Goal: Information Seeking & Learning: Learn about a topic

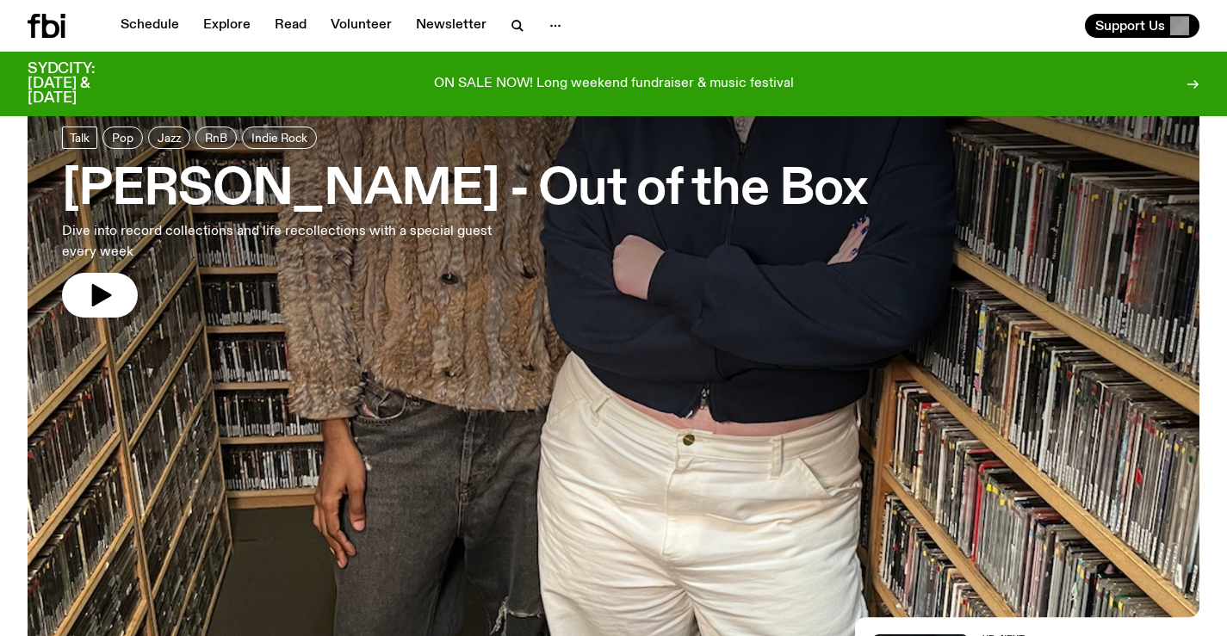
scroll to position [86, 0]
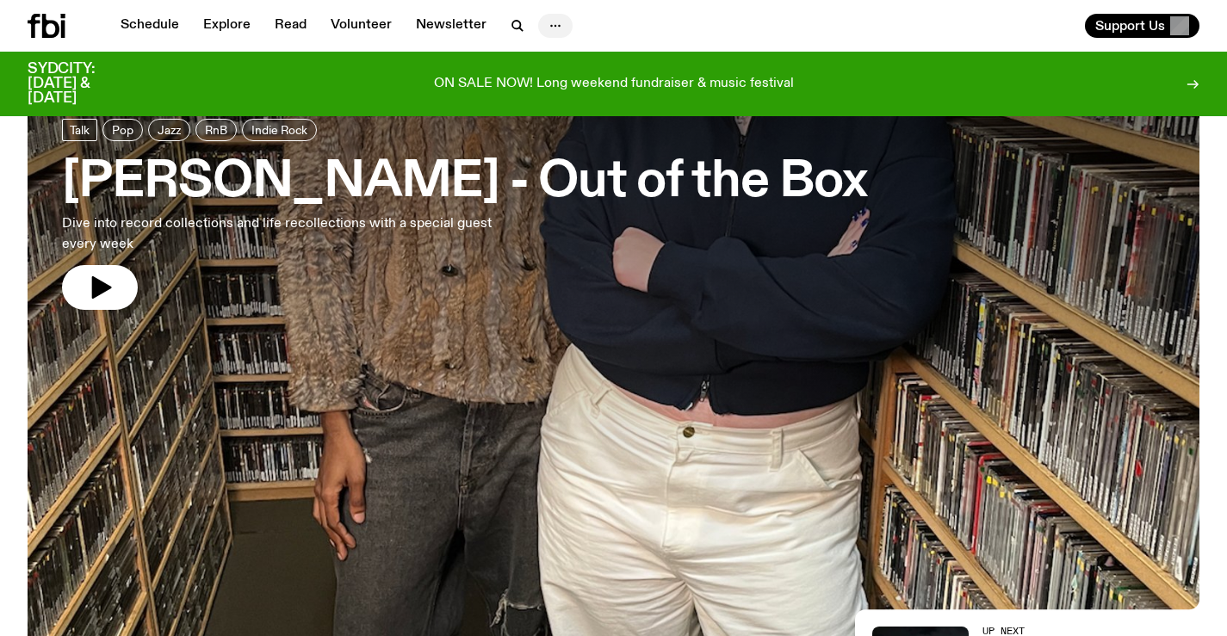
click at [549, 28] on icon "button" at bounding box center [555, 26] width 21 height 21
click at [556, 67] on link "About Us" at bounding box center [555, 62] width 86 height 24
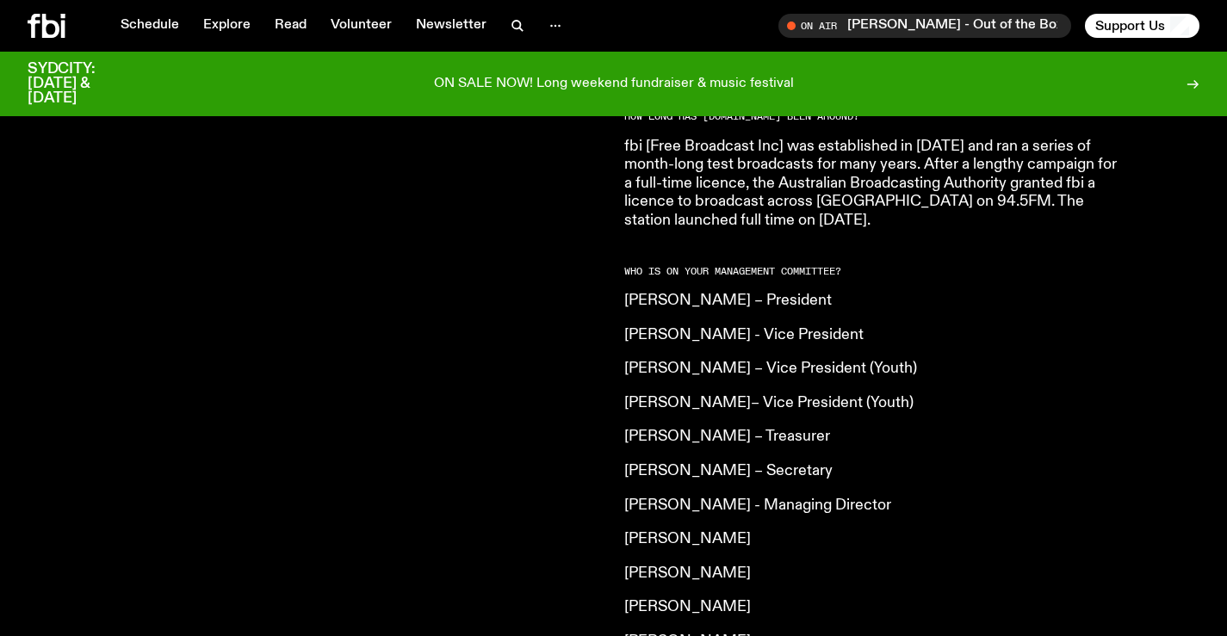
scroll to position [1196, 0]
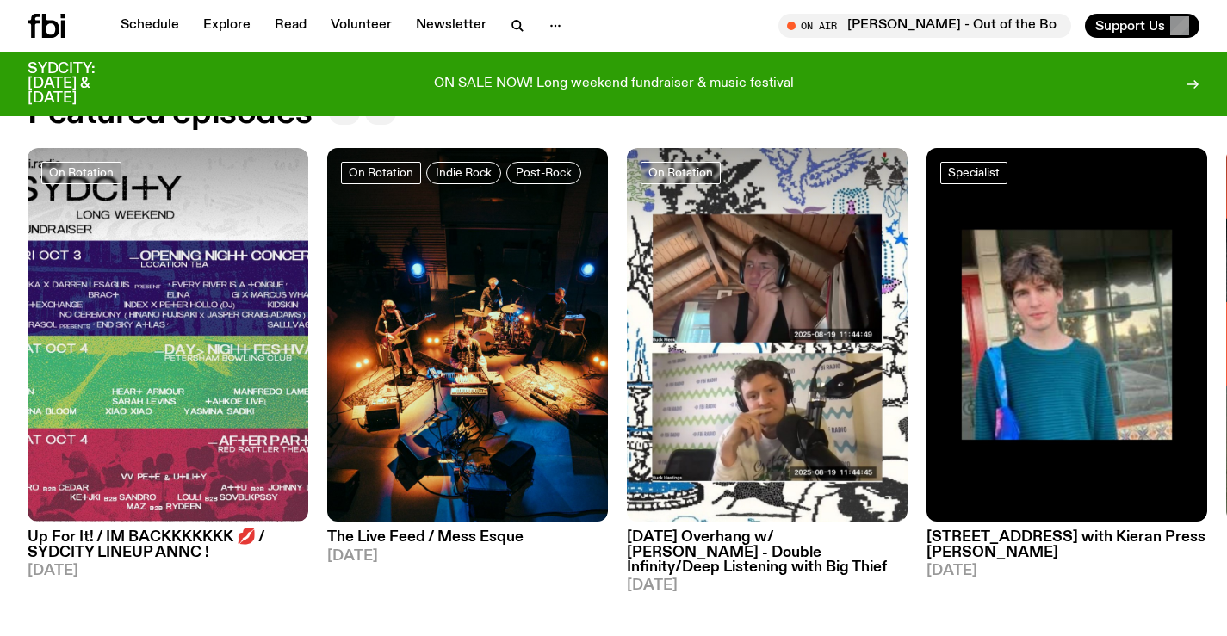
scroll to position [768, 0]
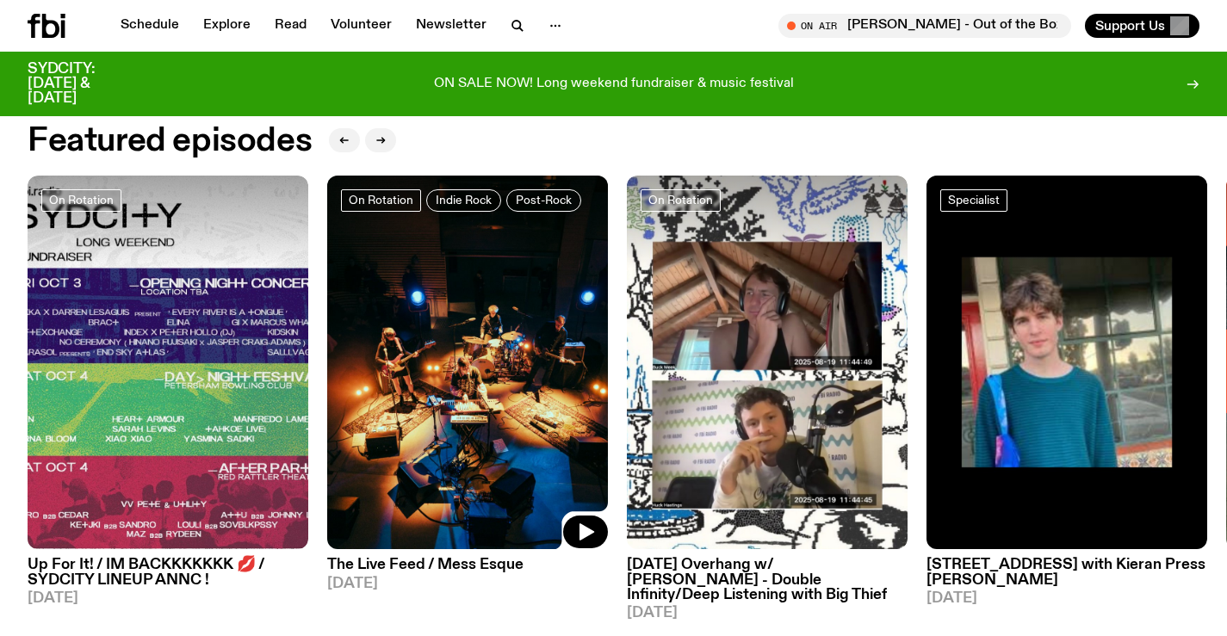
drag, startPoint x: 357, startPoint y: 327, endPoint x: 366, endPoint y: 328, distance: 9.5
click at [357, 328] on img at bounding box center [467, 363] width 281 height 375
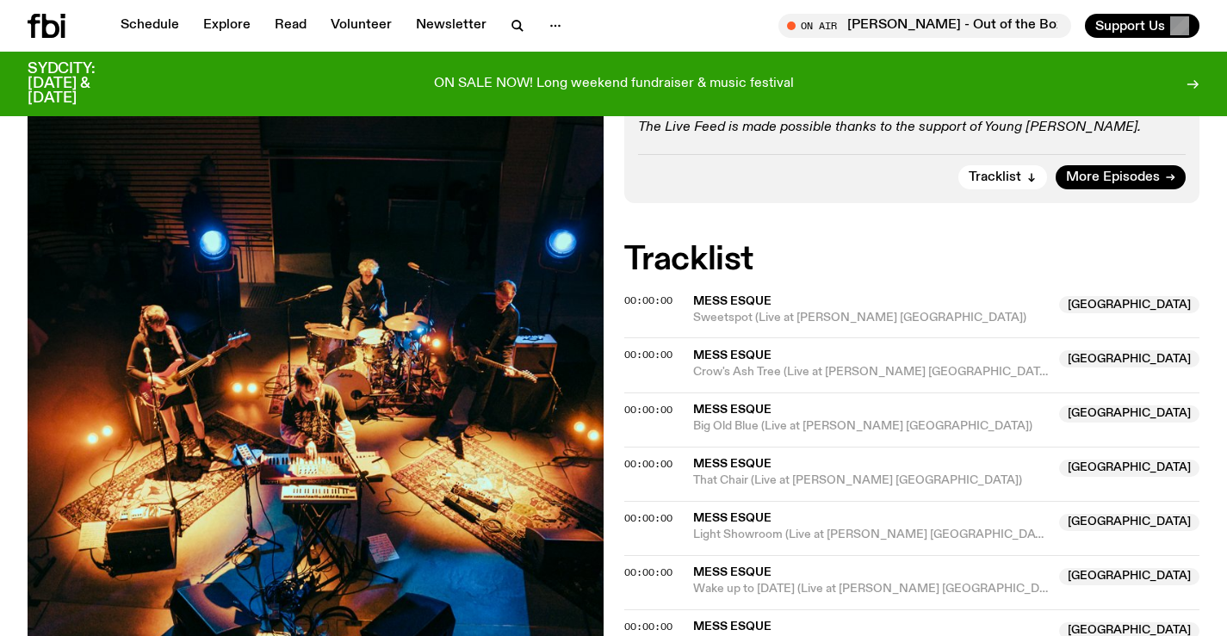
scroll to position [512, 0]
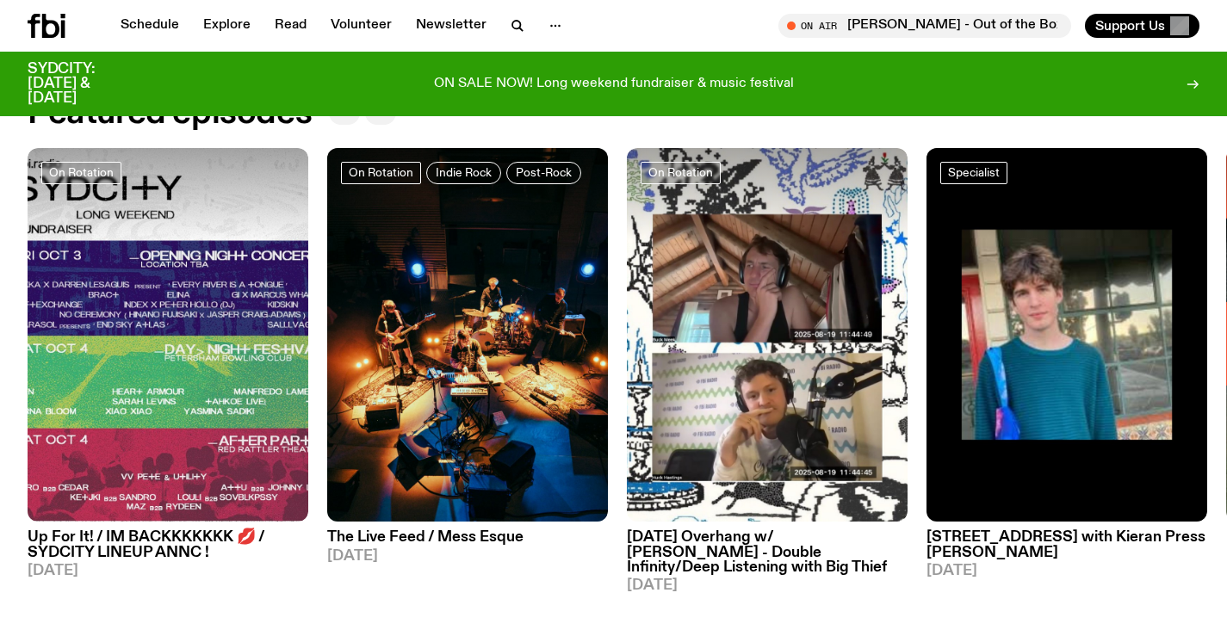
scroll to position [768, 0]
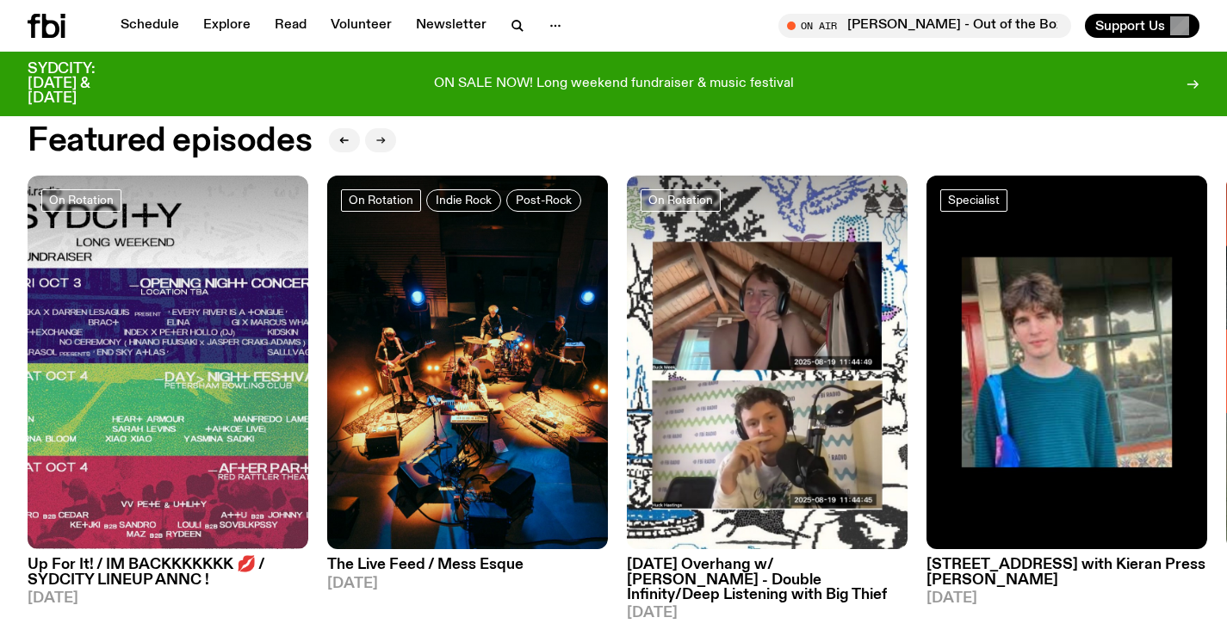
click at [369, 142] on button "button" at bounding box center [380, 140] width 31 height 24
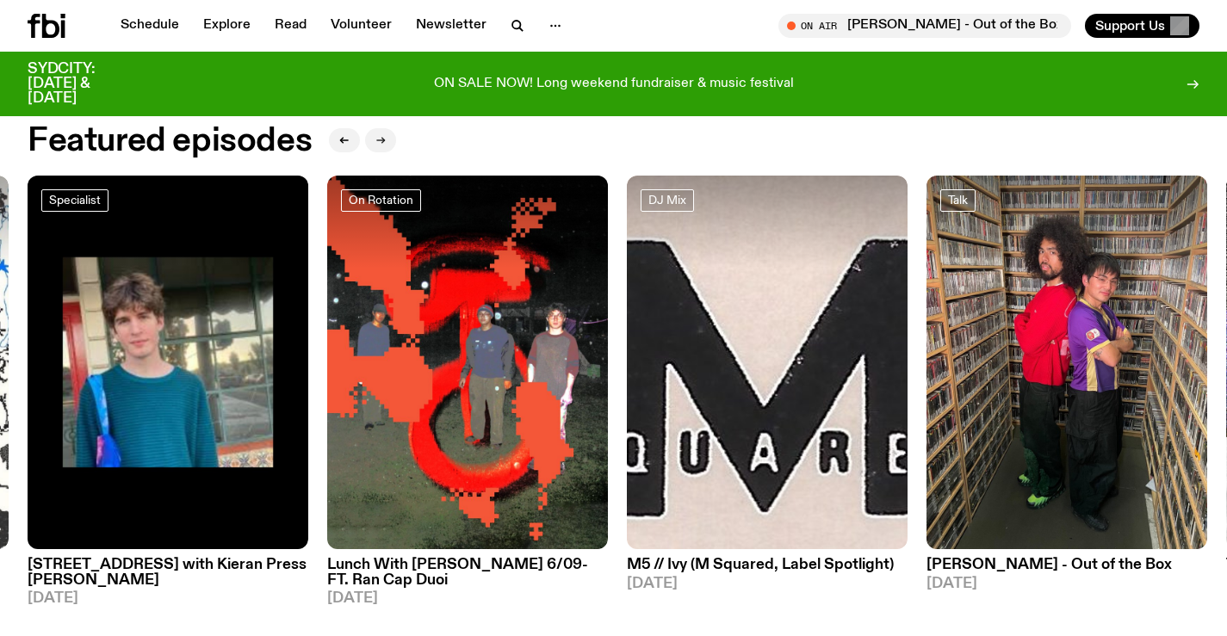
click at [369, 142] on button "button" at bounding box center [380, 140] width 31 height 24
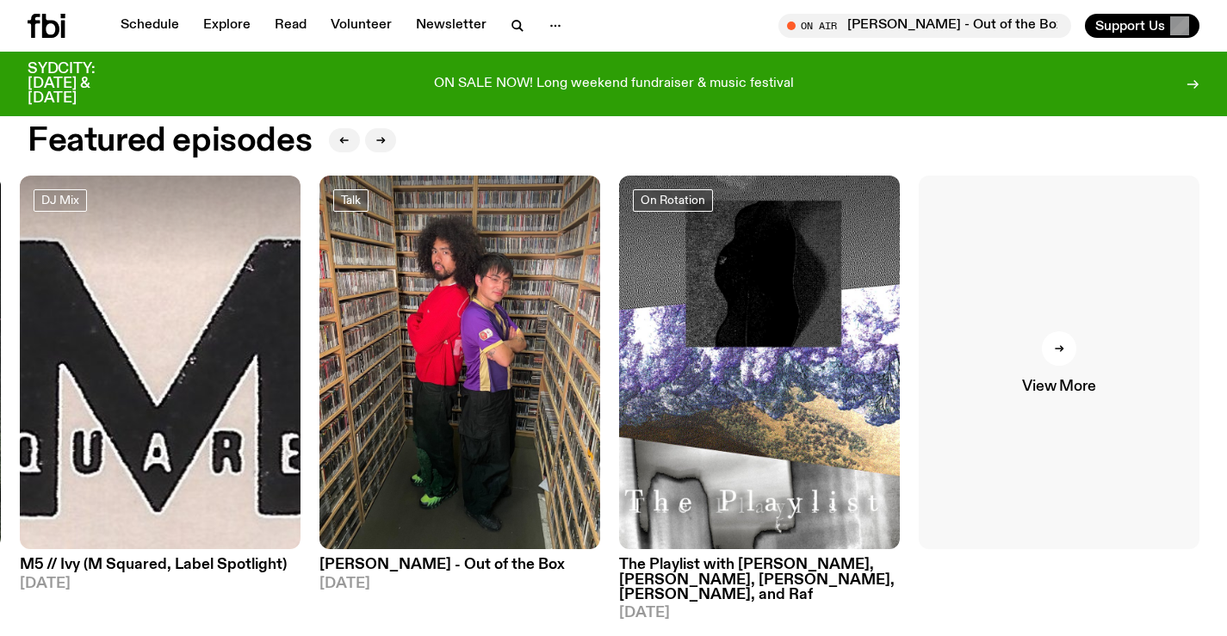
click at [1103, 392] on link "View More" at bounding box center [1059, 363] width 281 height 375
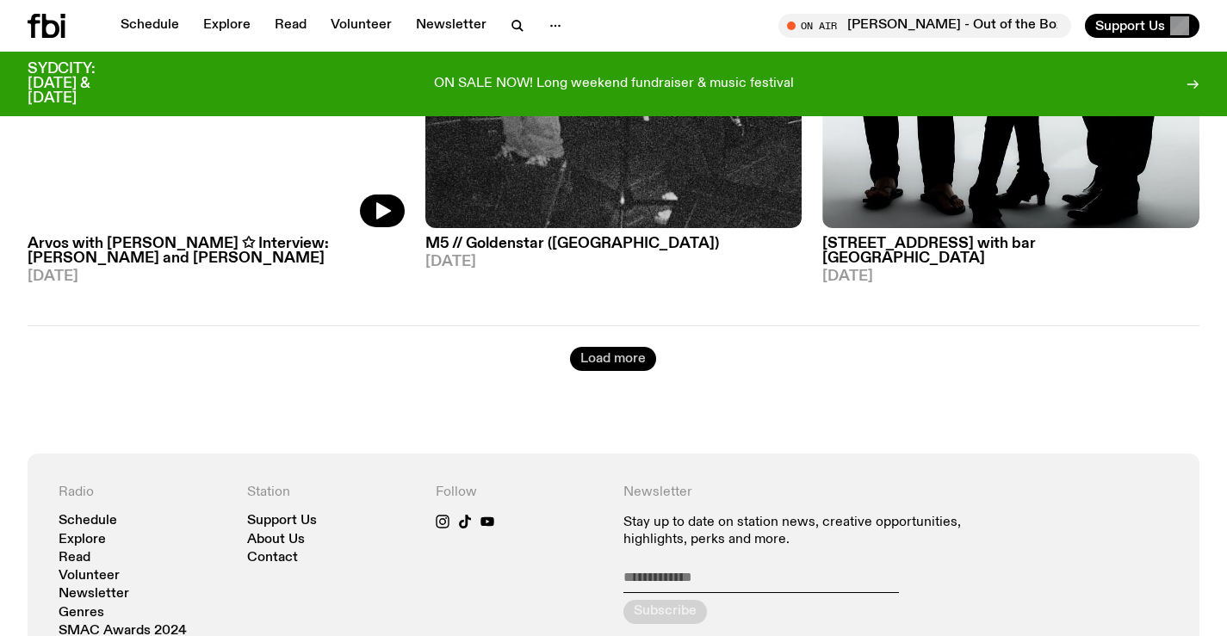
scroll to position [4814, 0]
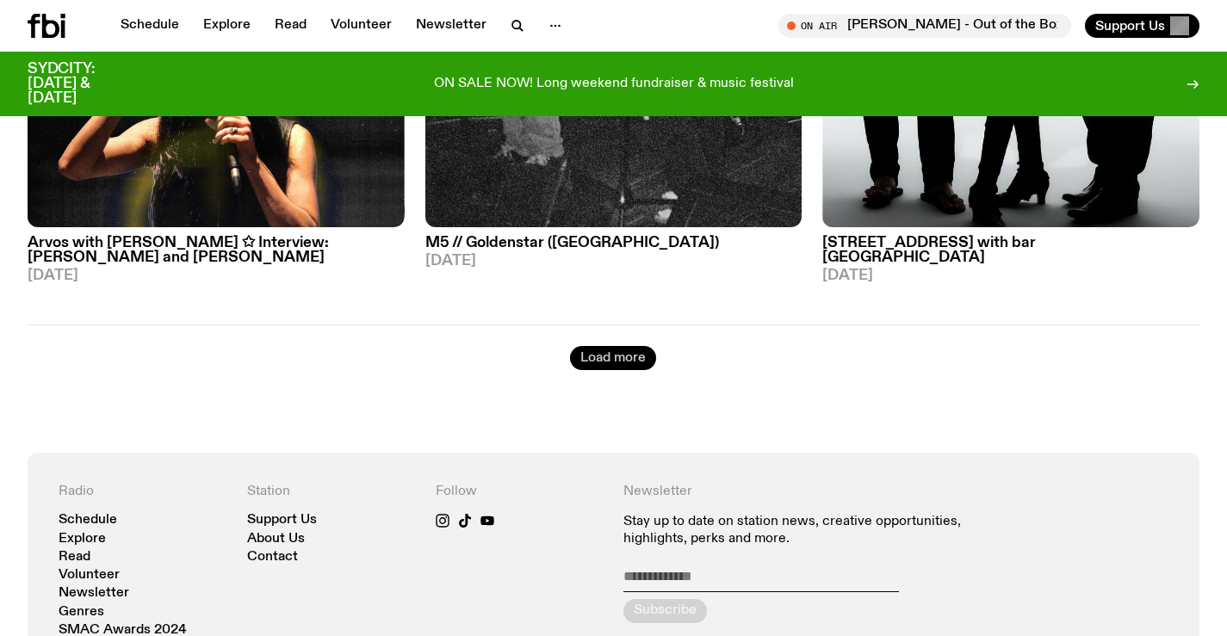
click at [593, 346] on button "Load more" at bounding box center [613, 358] width 86 height 24
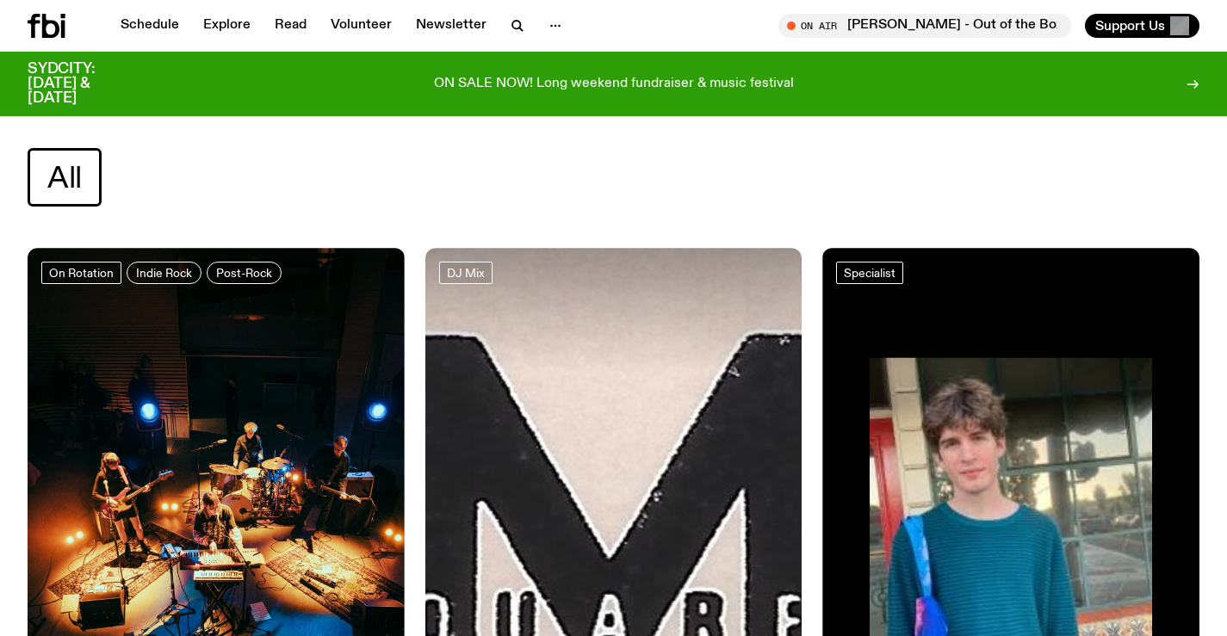
scroll to position [0, 0]
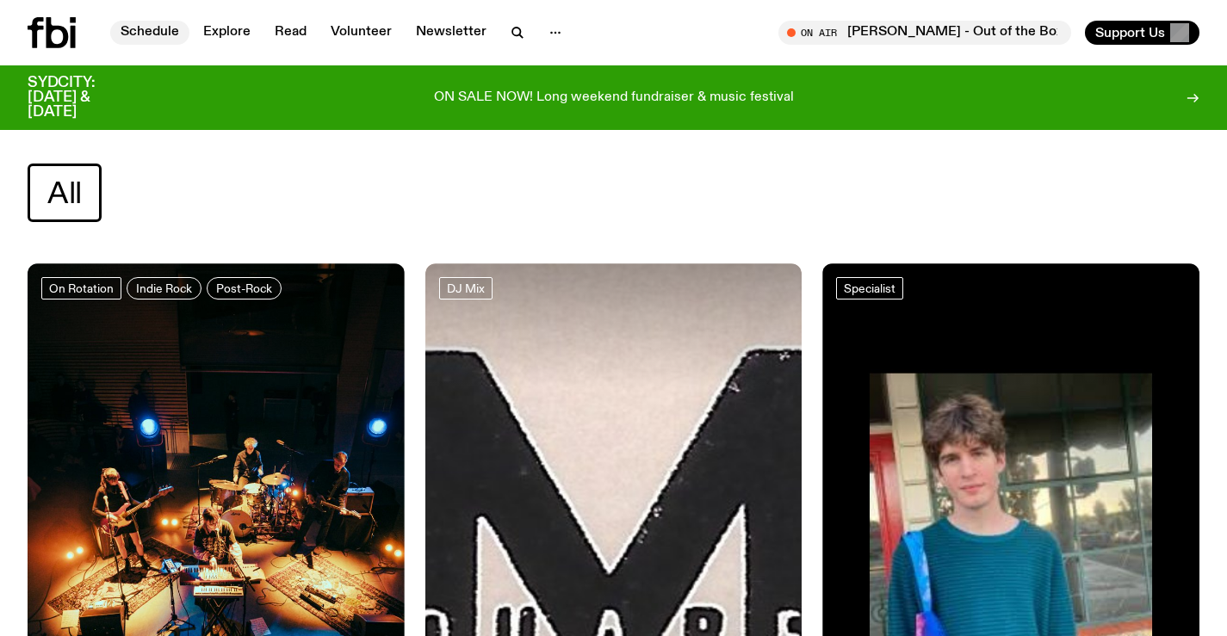
click at [149, 37] on link "Schedule" at bounding box center [149, 33] width 79 height 24
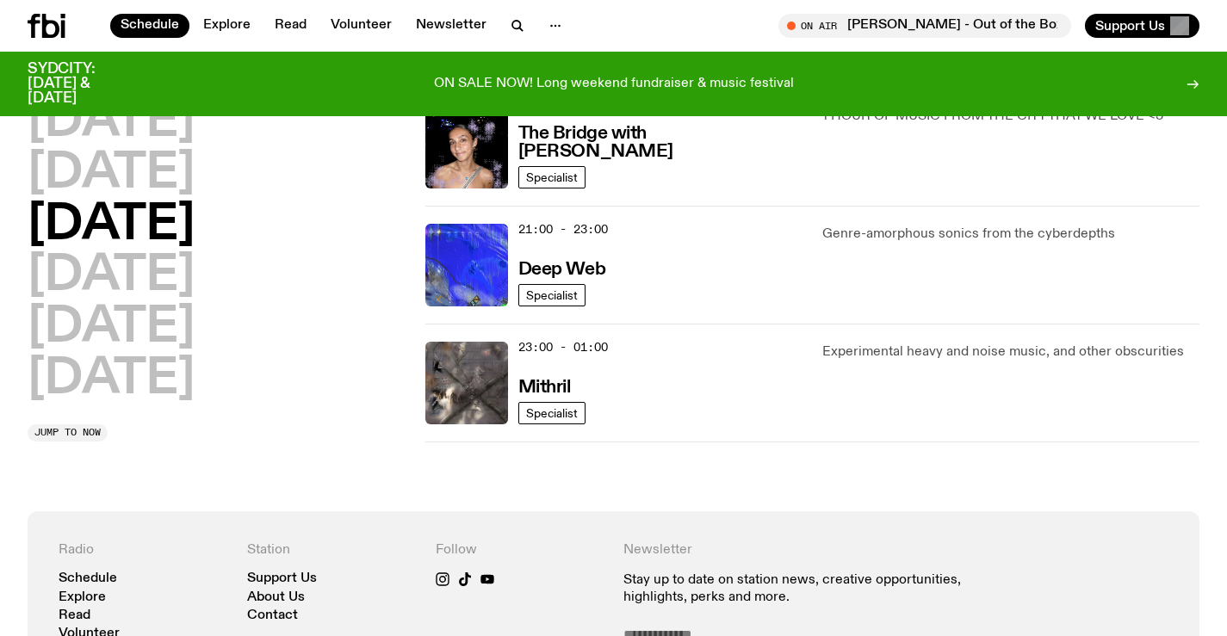
scroll to position [853, 0]
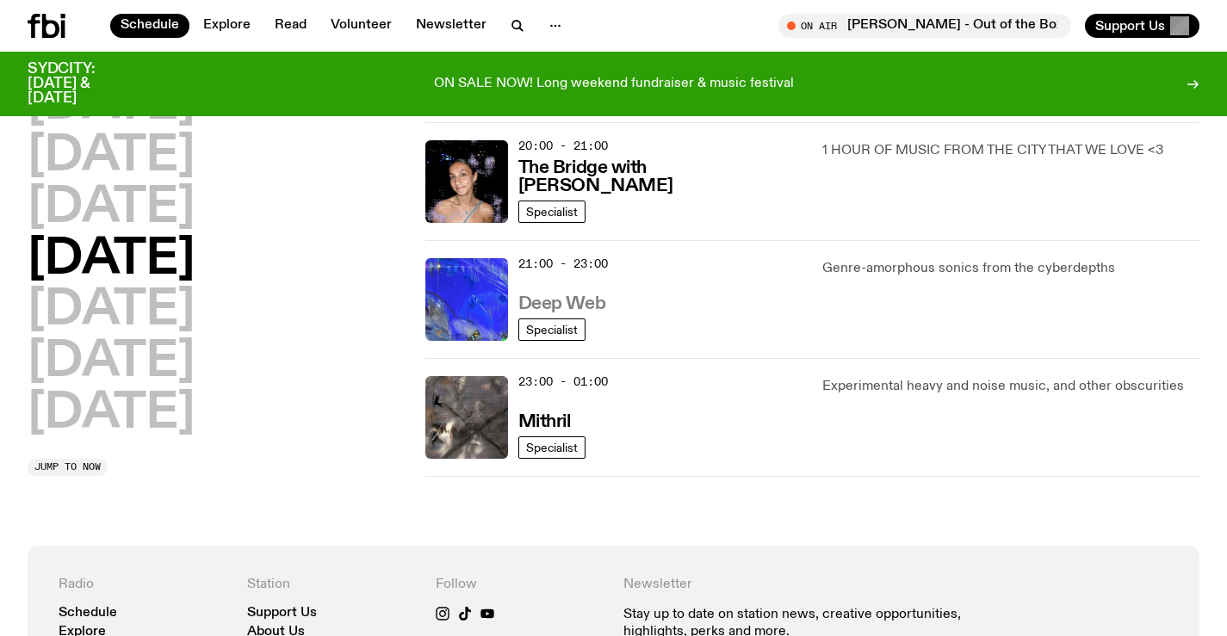
click at [560, 303] on h3 "Deep Web" at bounding box center [561, 304] width 87 height 18
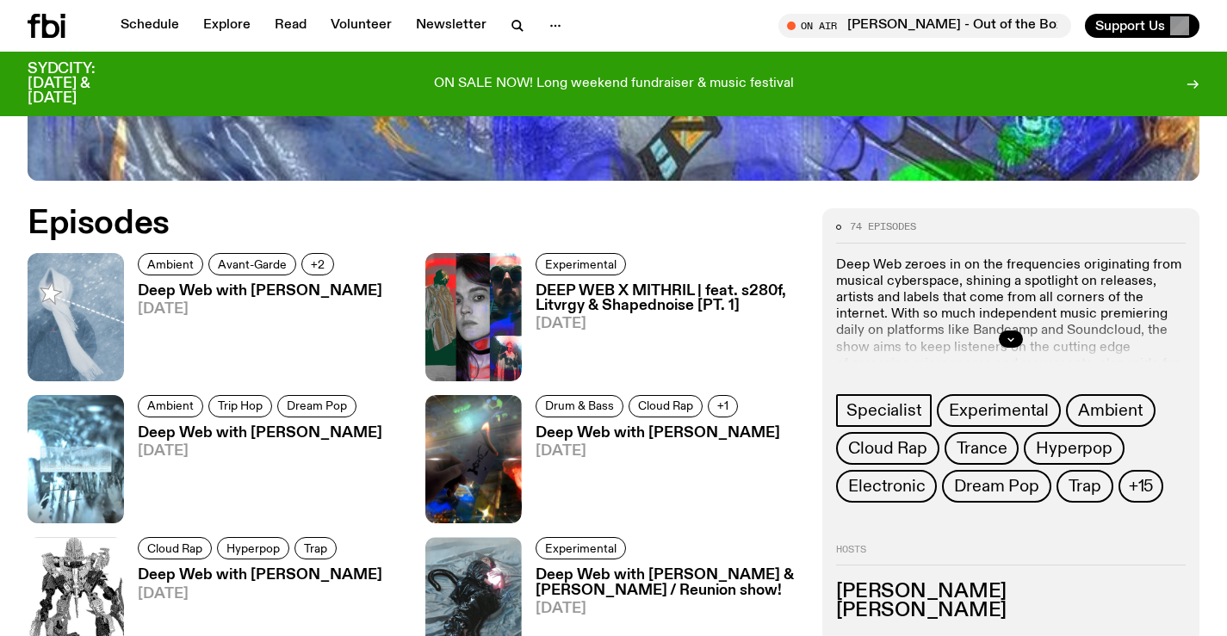
scroll to position [681, 0]
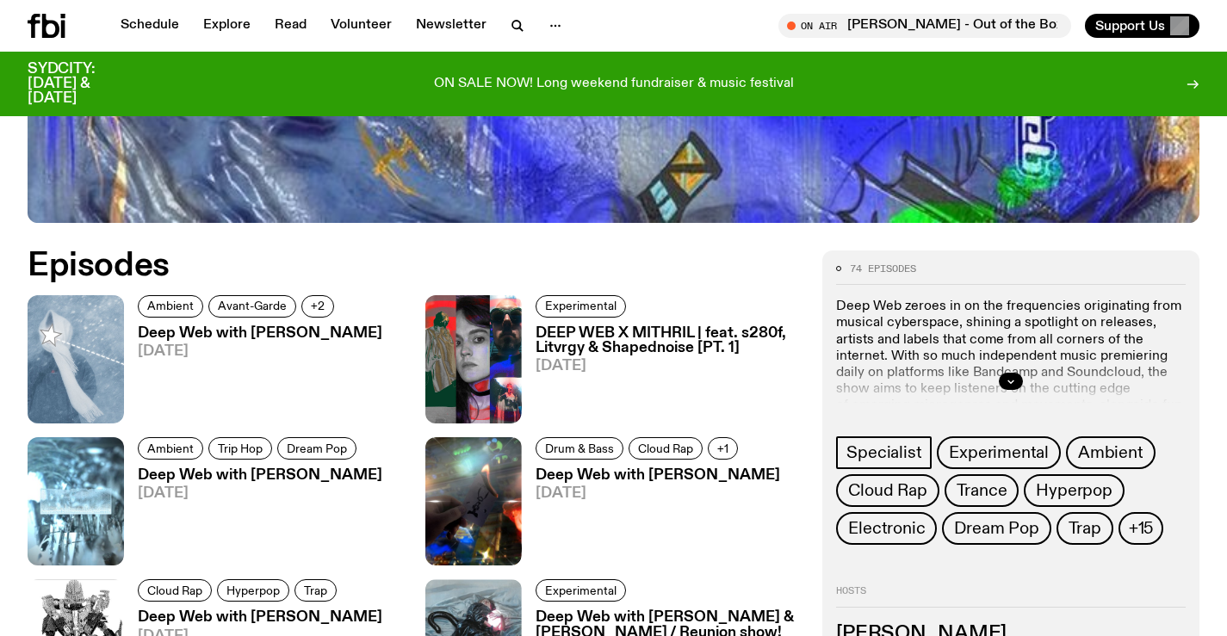
click at [288, 471] on h3 "Deep Web with Krishtie Mofazzal" at bounding box center [260, 476] width 245 height 15
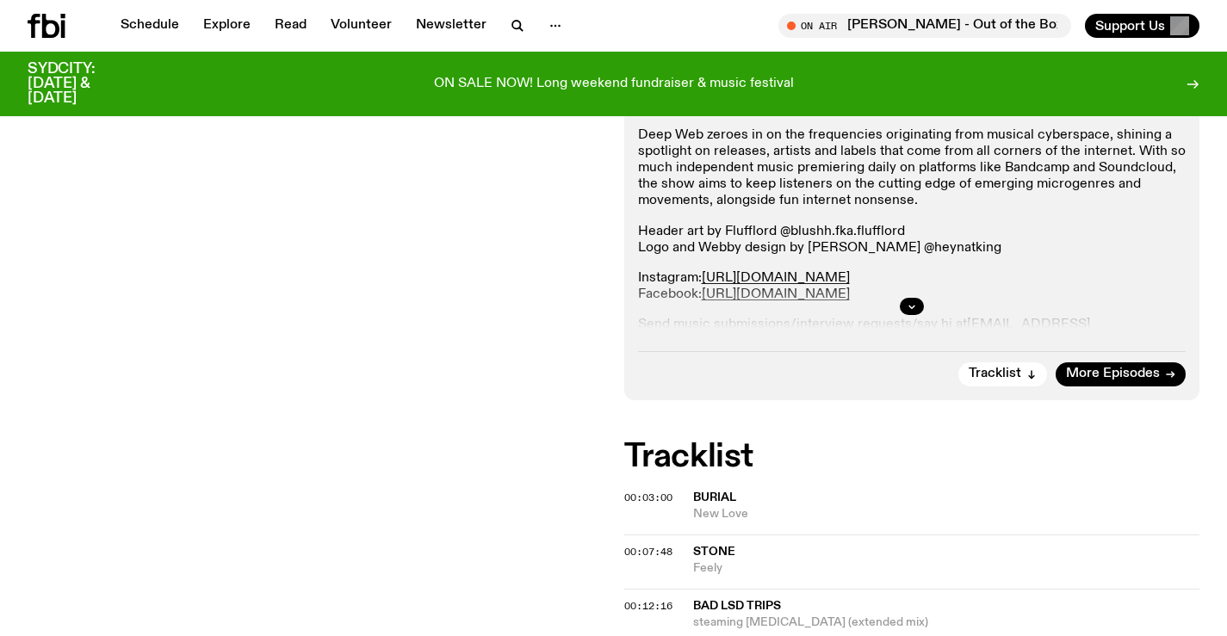
scroll to position [163, 0]
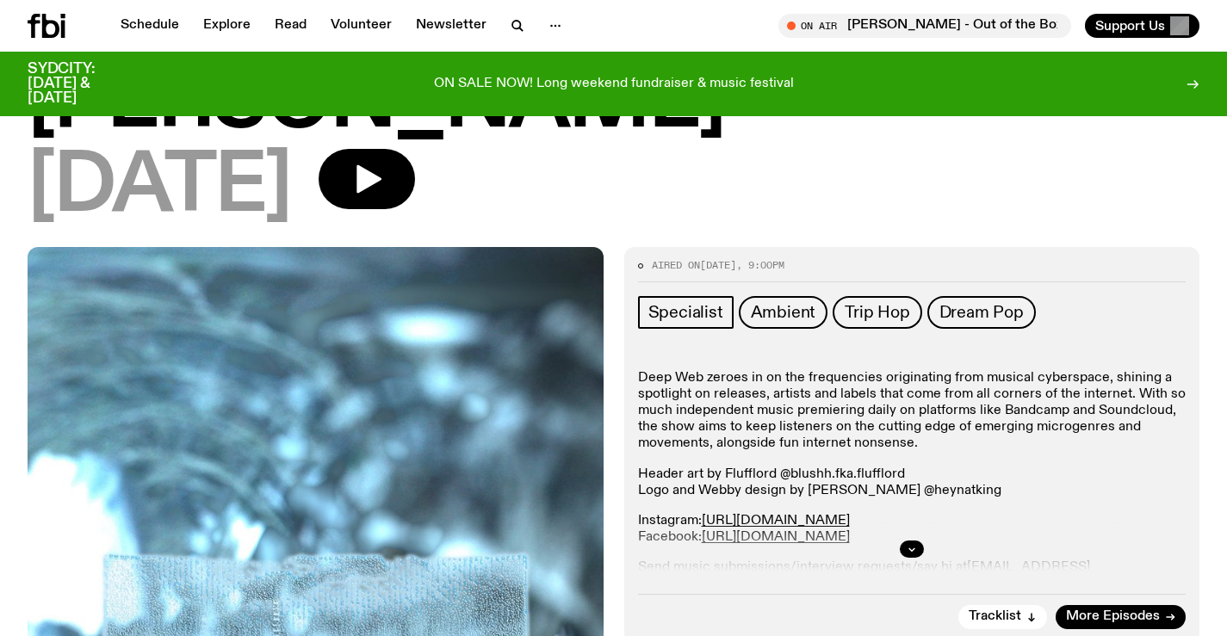
drag, startPoint x: 49, startPoint y: 33, endPoint x: 284, endPoint y: 90, distance: 241.9
click at [50, 33] on icon at bounding box center [47, 26] width 38 height 24
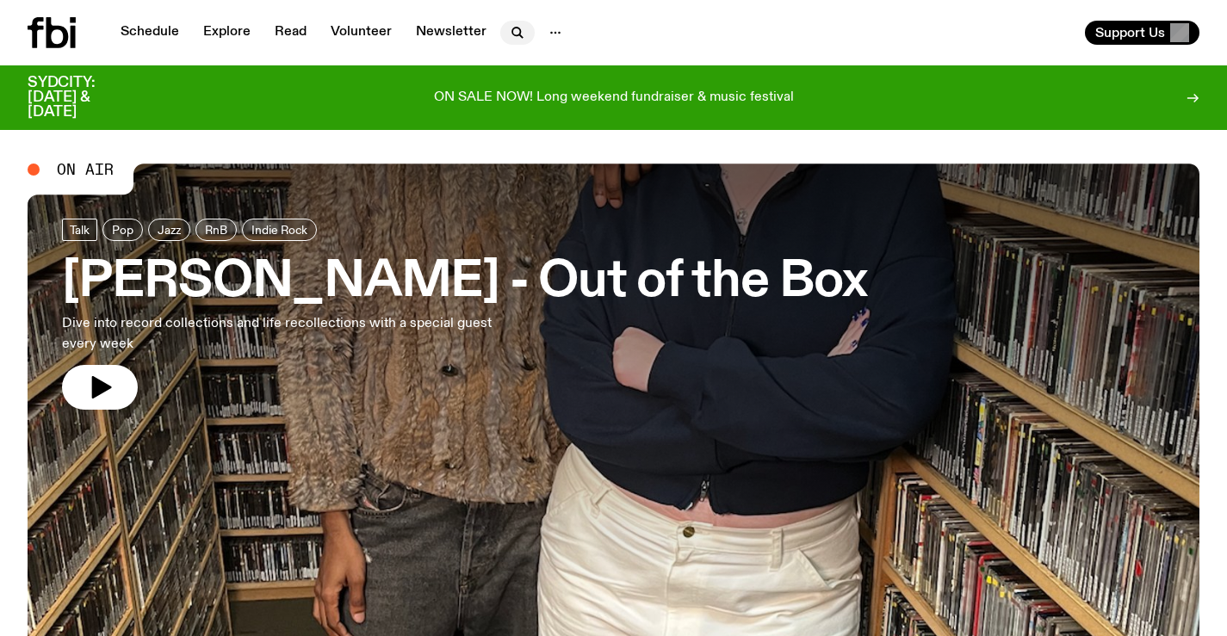
click at [513, 30] on icon "button" at bounding box center [517, 32] width 21 height 21
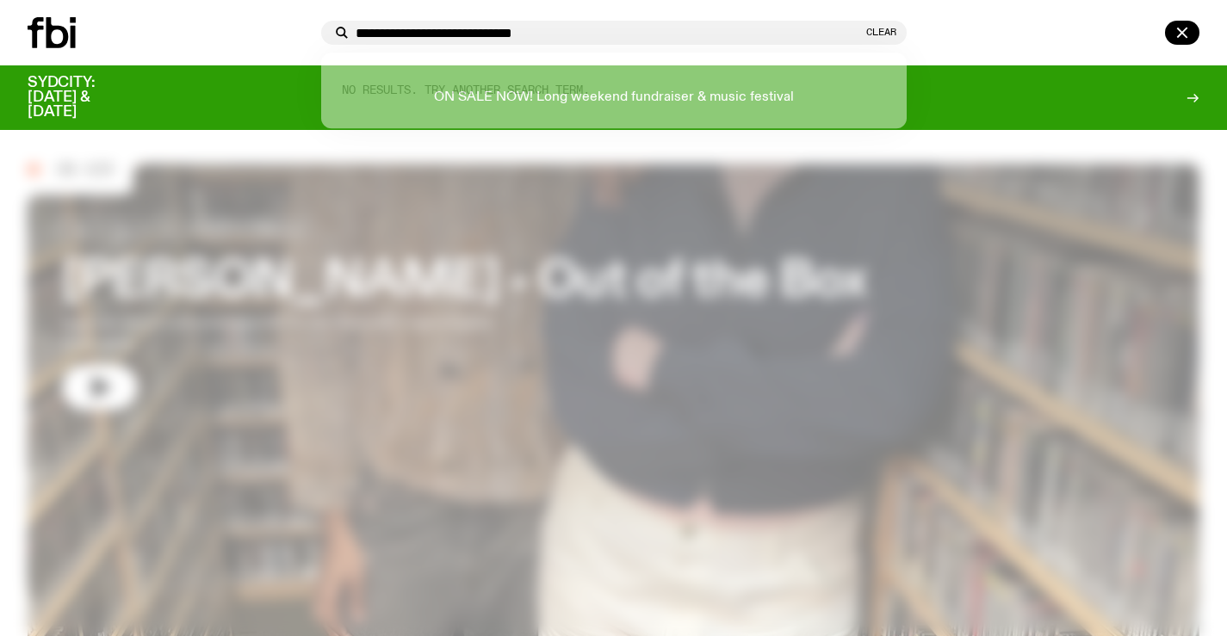
type input "**********"
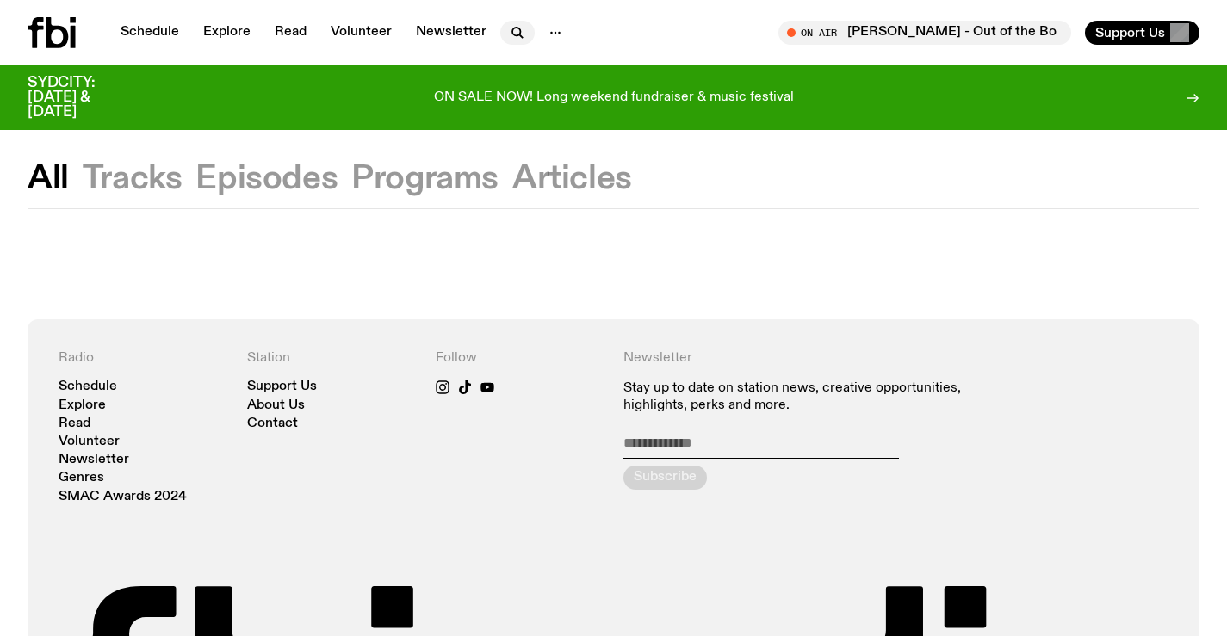
click at [517, 27] on icon "button" at bounding box center [517, 32] width 21 height 21
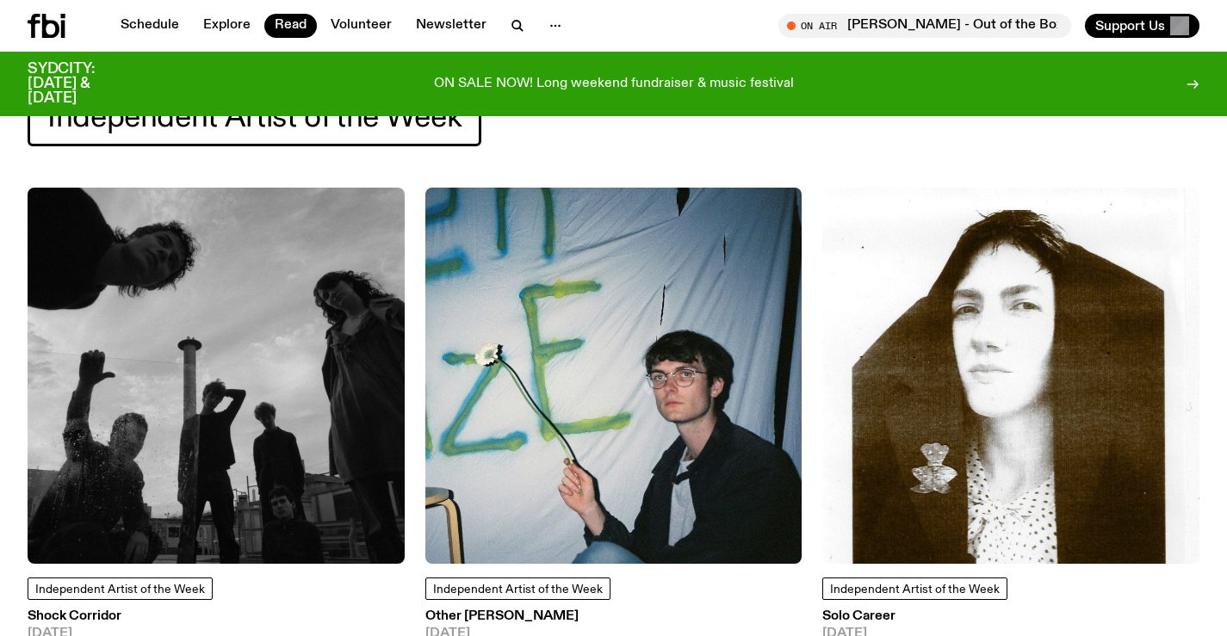
scroll to position [253, 0]
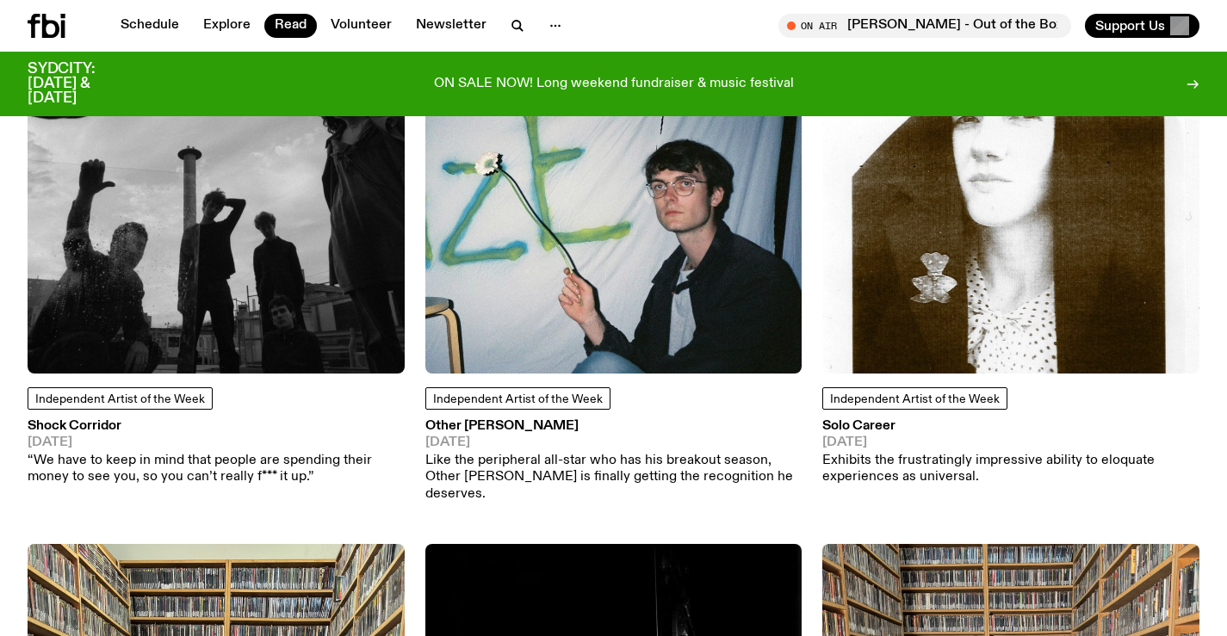
click at [78, 424] on h3 "Shock Corridor" at bounding box center [216, 426] width 377 height 13
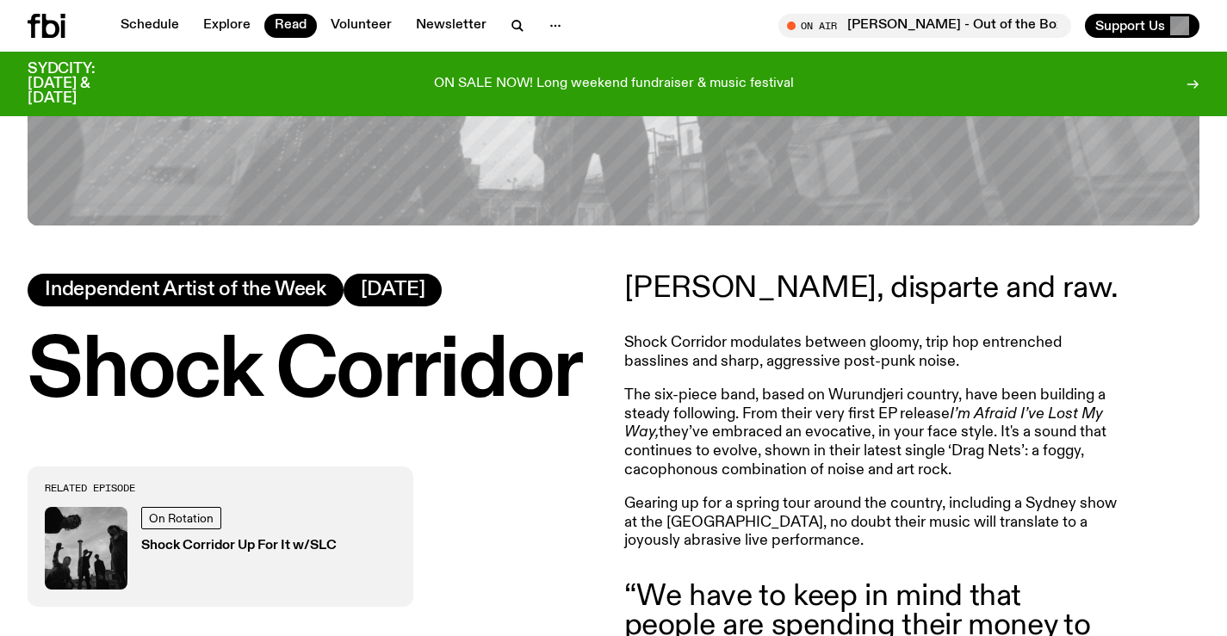
scroll to position [593, 0]
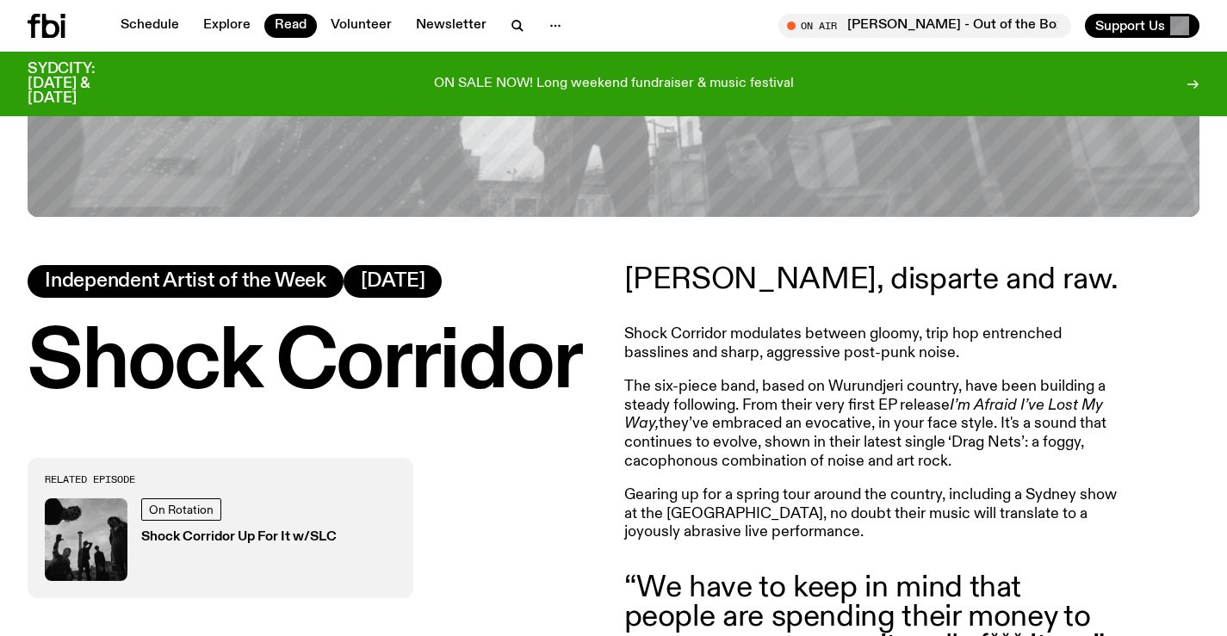
click at [640, 445] on p "The six-piece band, based on Wurundjeri country, have been building a steady fo…" at bounding box center [872, 424] width 496 height 93
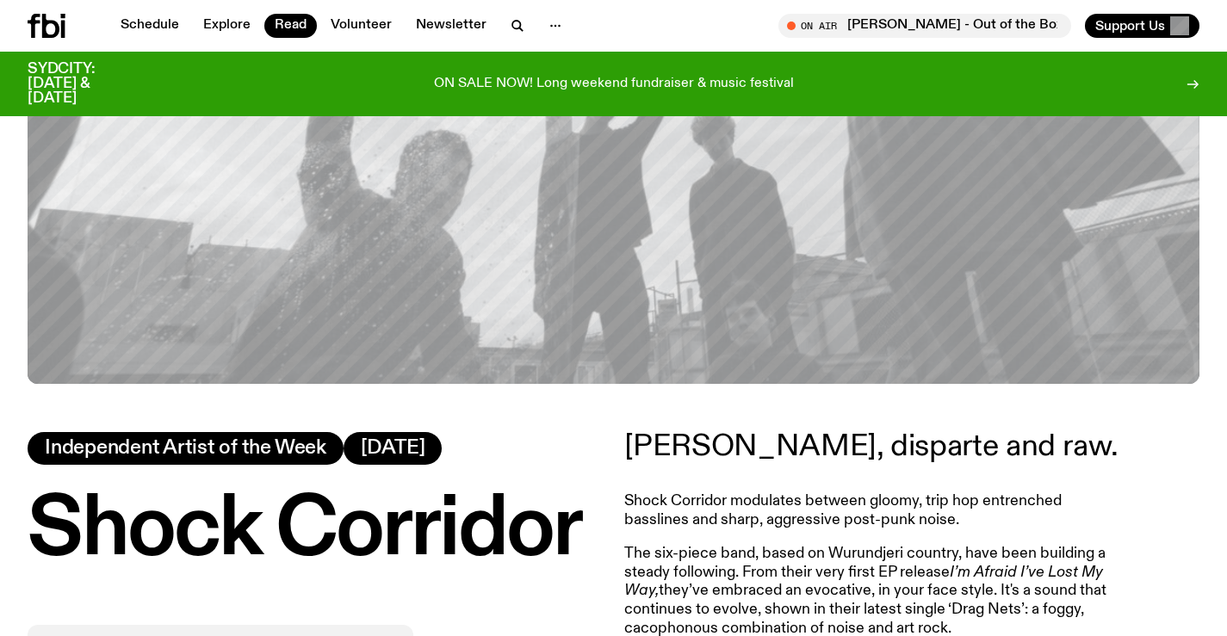
scroll to position [162, 0]
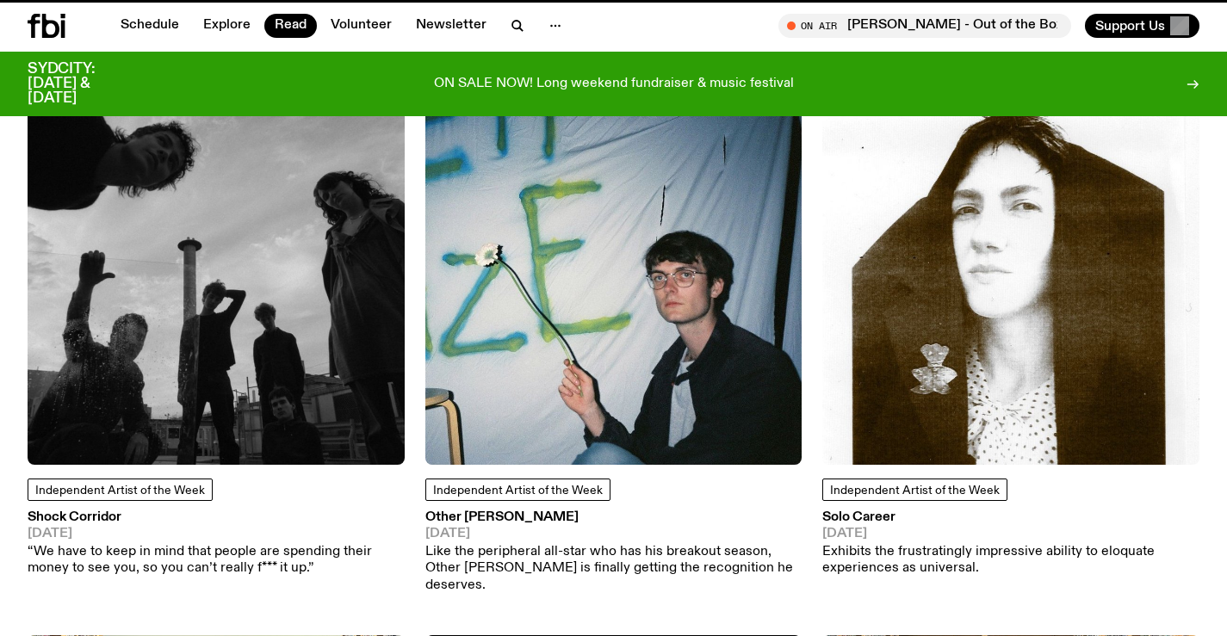
scroll to position [253, 0]
